Goal: Communication & Community: Answer question/provide support

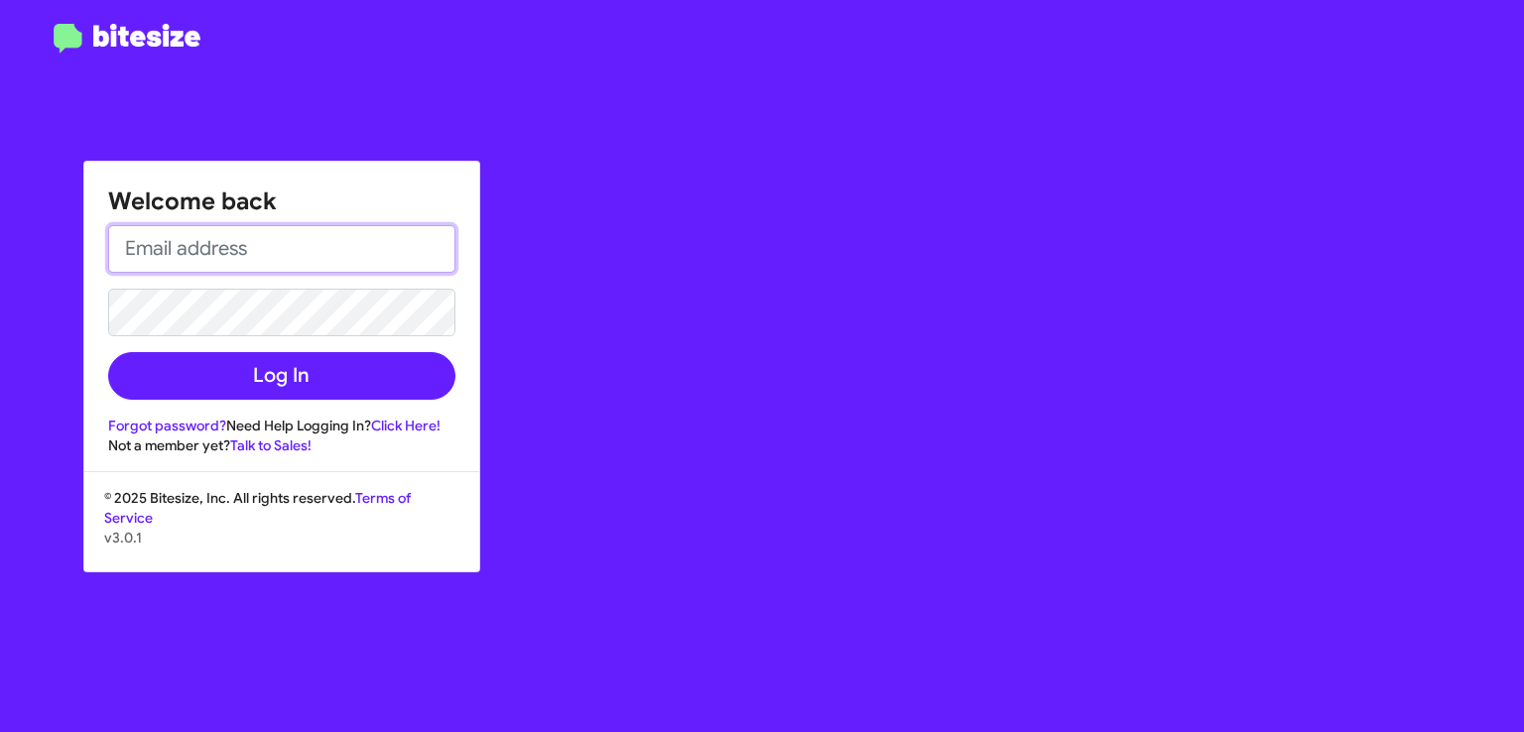
click at [263, 251] on input "email" at bounding box center [281, 249] width 347 height 48
type input "[EMAIL_ADDRESS][DOMAIN_NAME]"
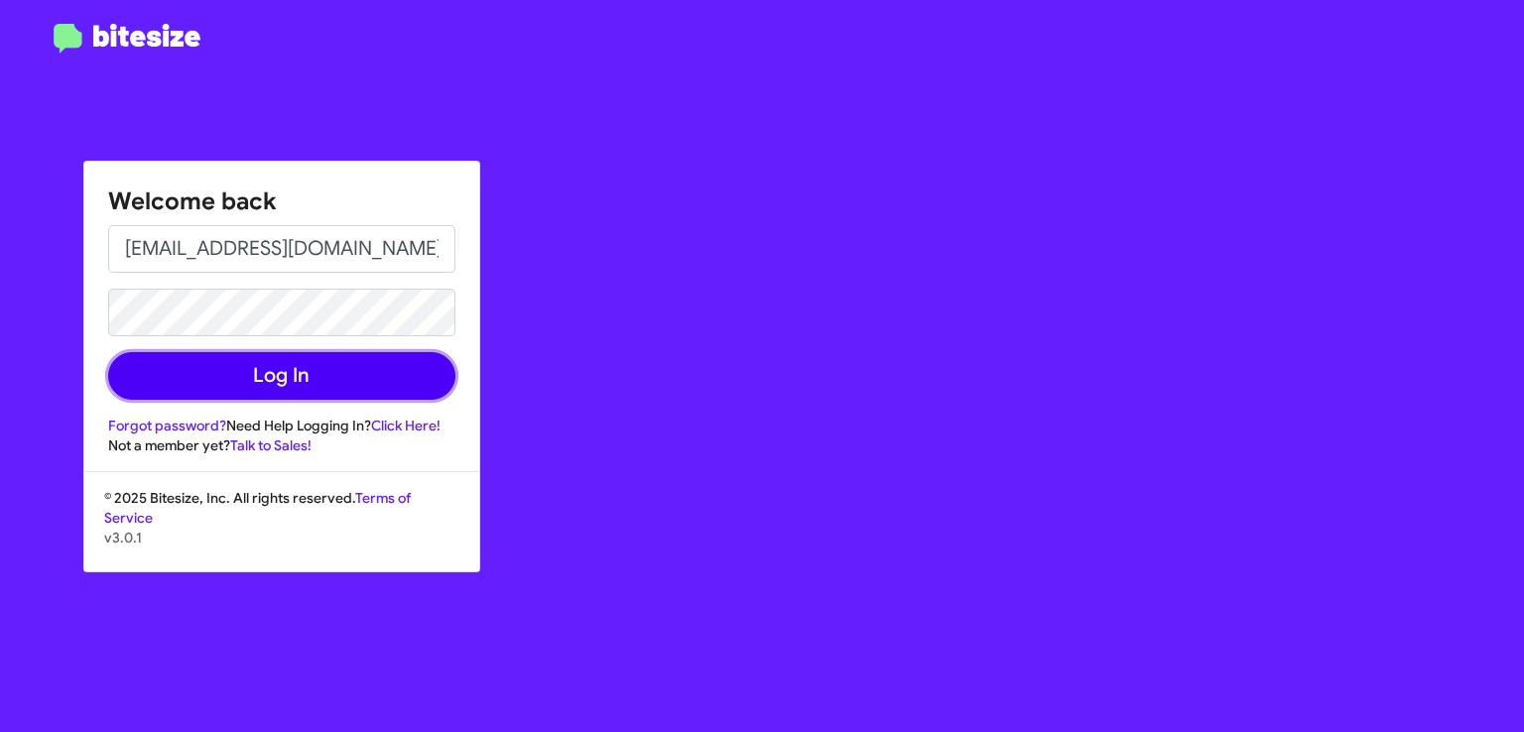
click at [273, 365] on button "Log In" at bounding box center [281, 376] width 347 height 48
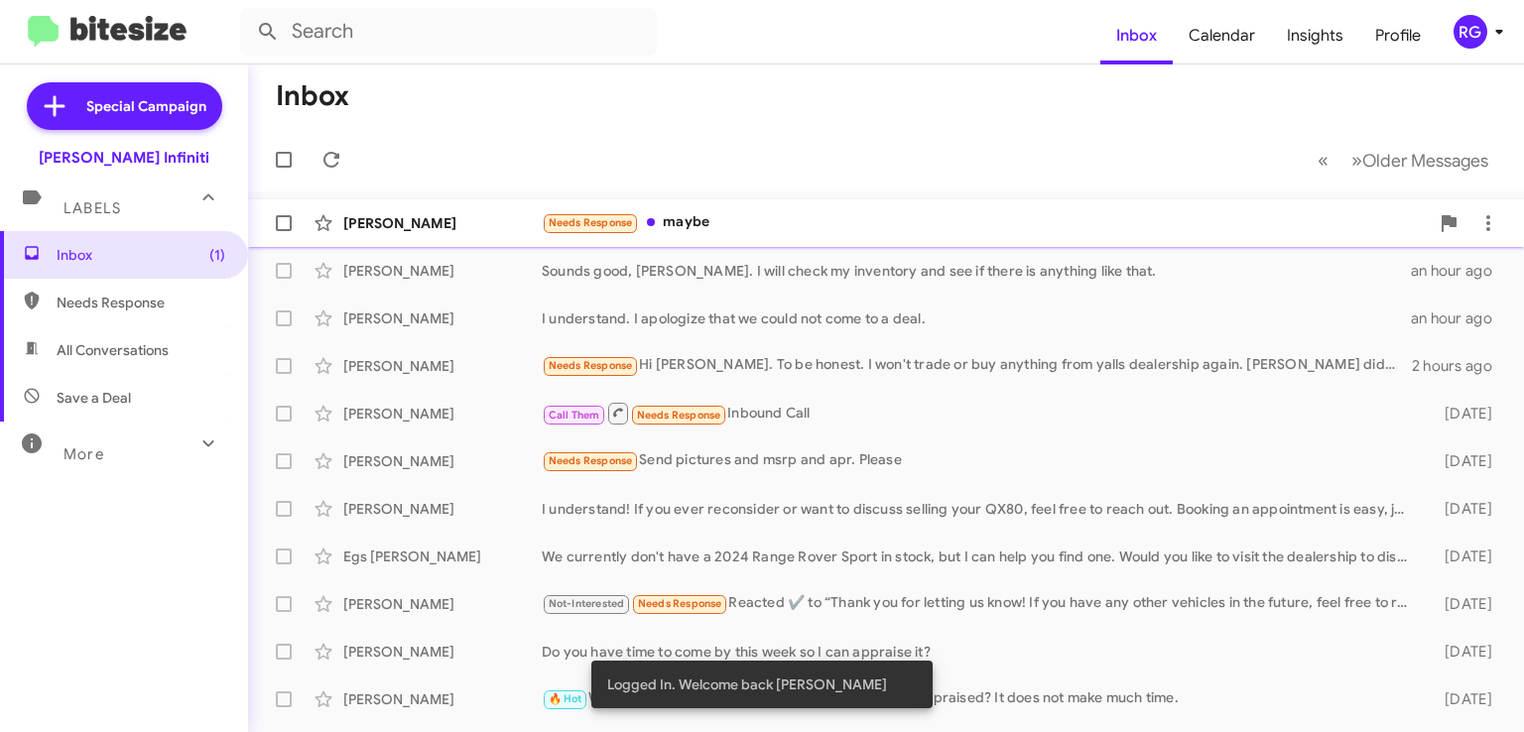
click at [680, 220] on div "Needs Response maybe" at bounding box center [985, 222] width 887 height 23
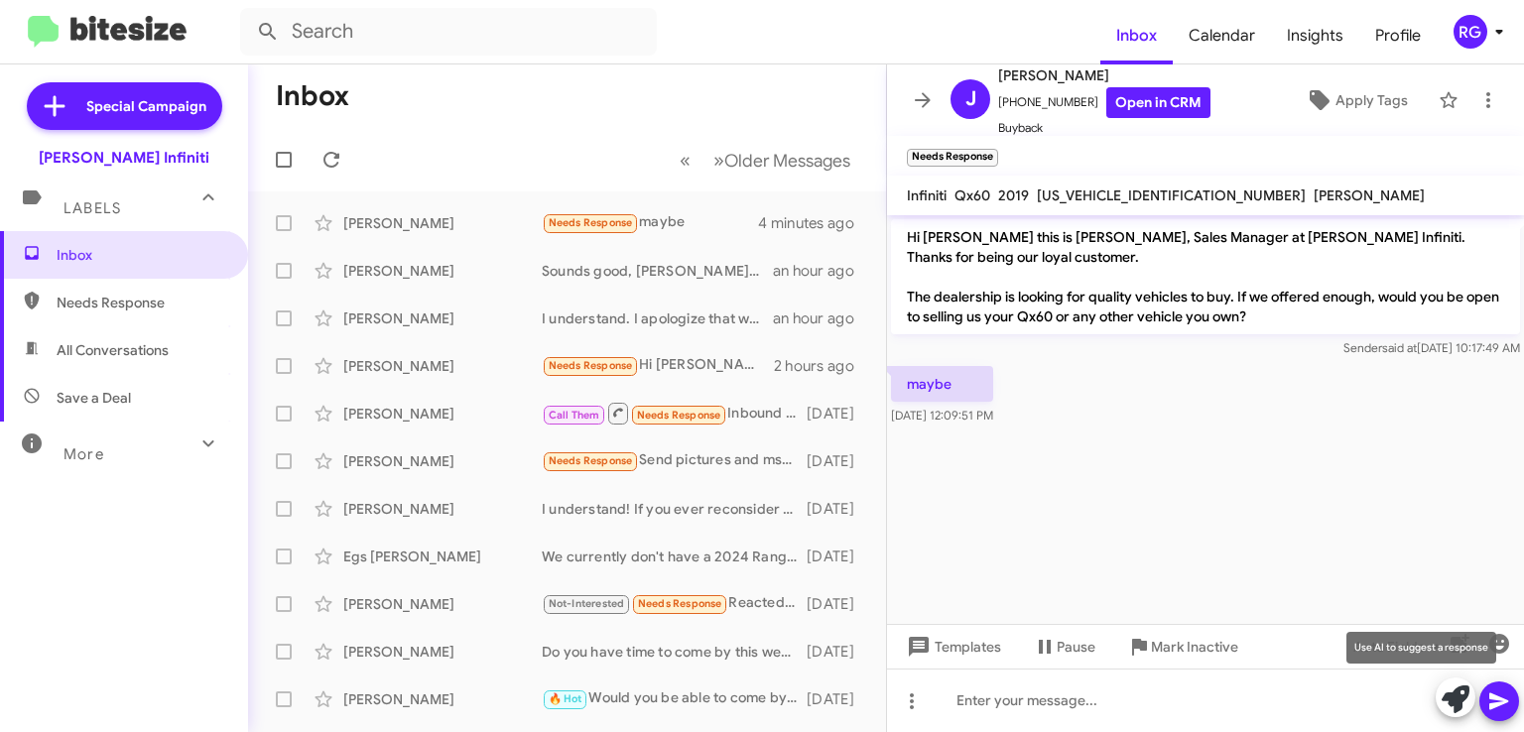
click at [1445, 695] on icon at bounding box center [1455, 699] width 28 height 28
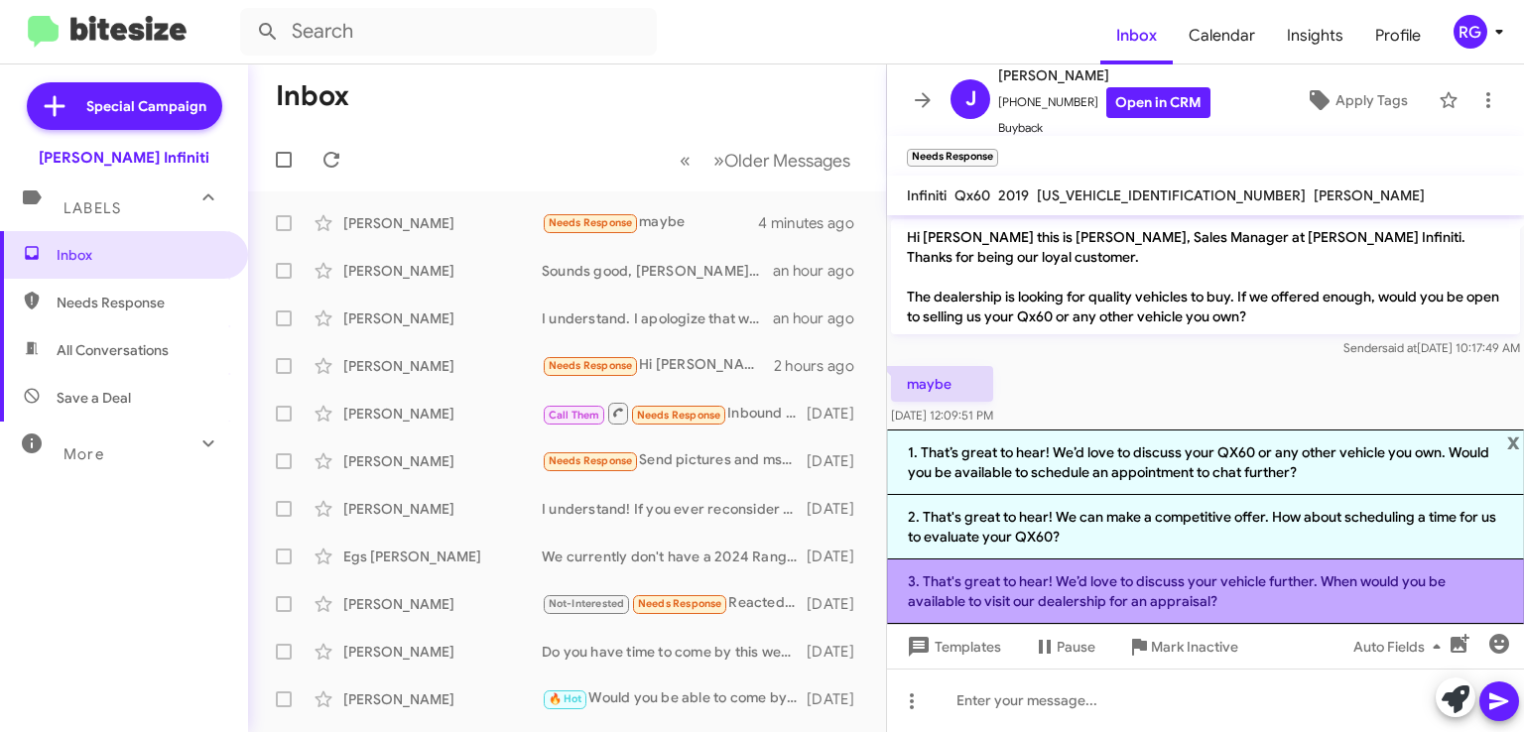
click at [959, 586] on li "3. That's great to hear! We’d love to discuss your vehicle further. When would …" at bounding box center [1205, 591] width 637 height 64
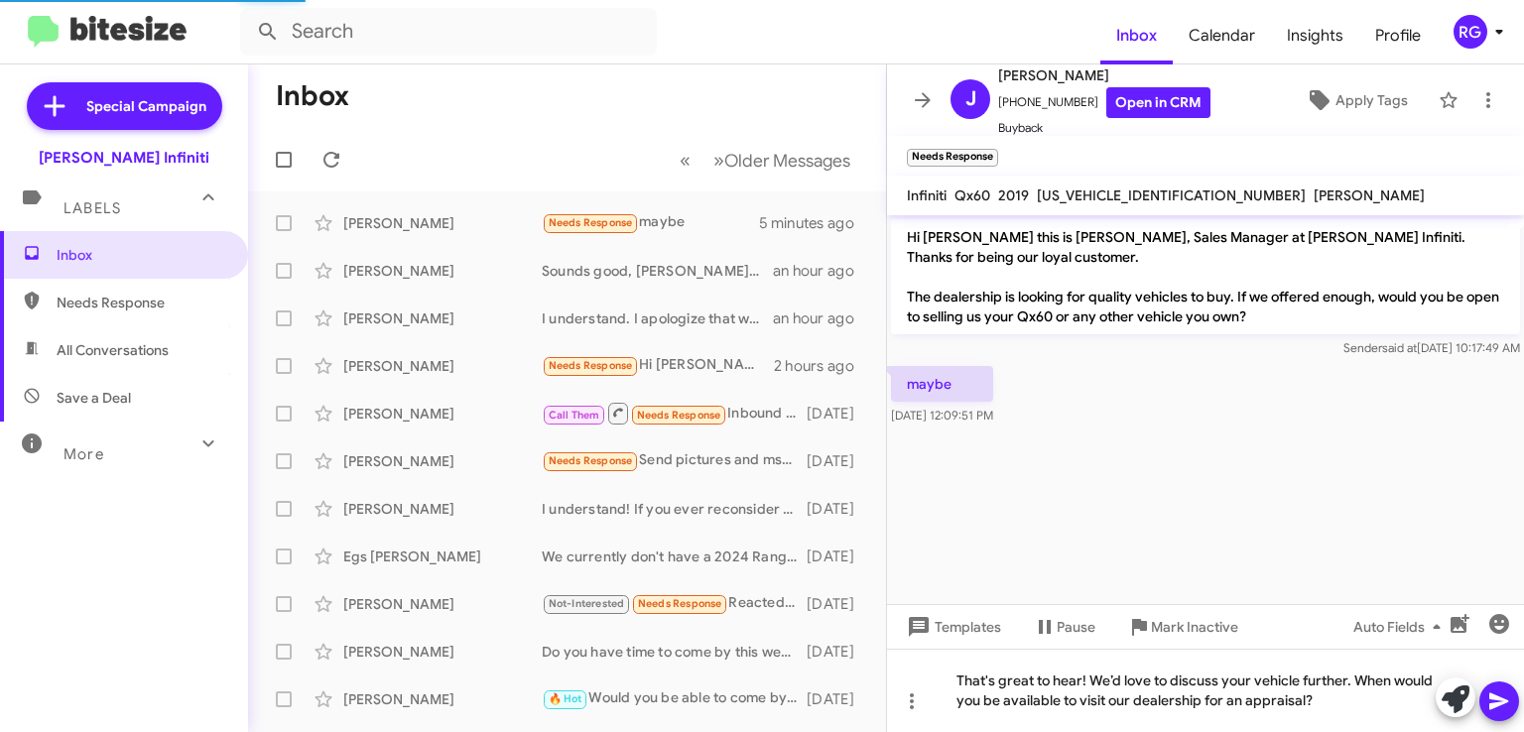
click at [1502, 693] on icon at bounding box center [1499, 701] width 24 height 24
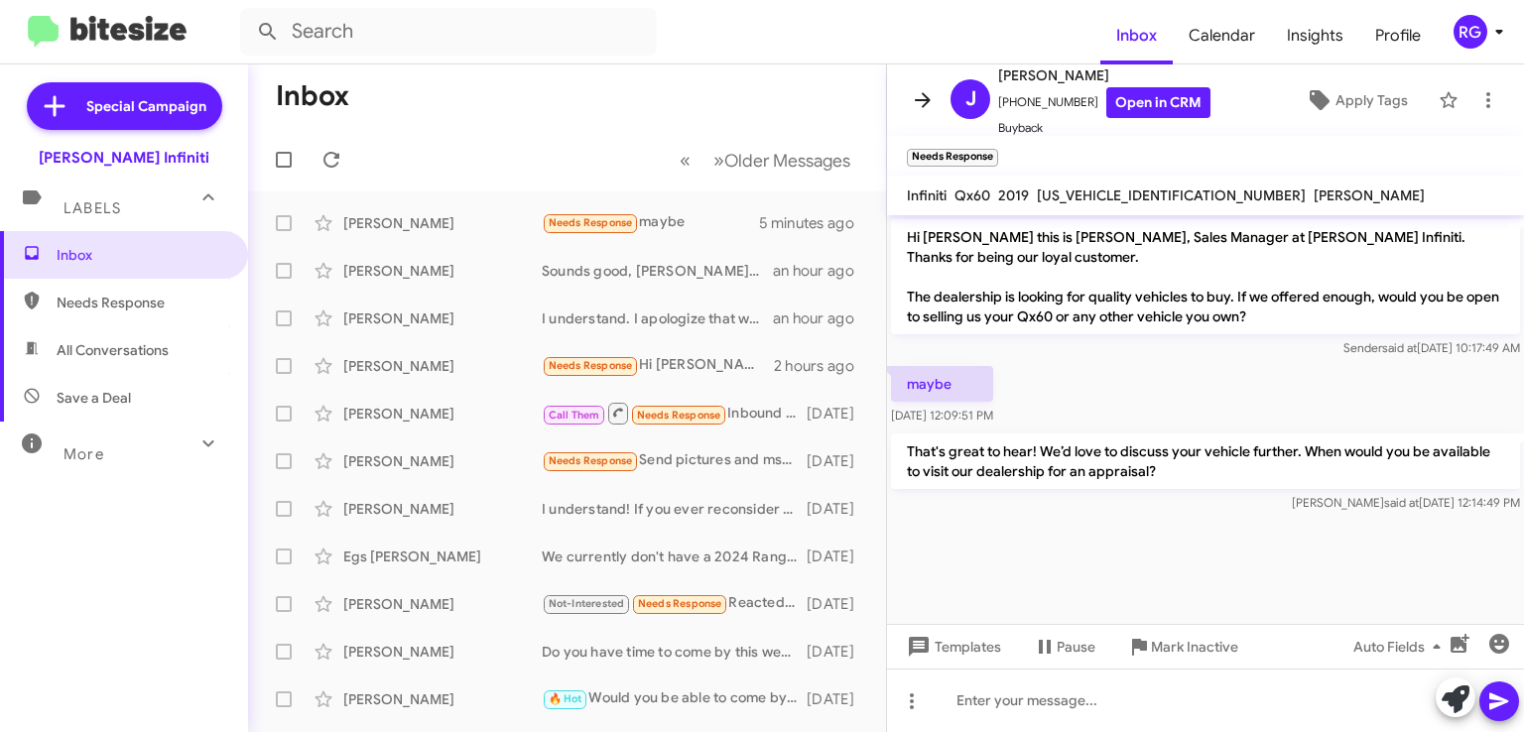
click at [916, 92] on icon at bounding box center [923, 100] width 24 height 24
